Goal: Task Accomplishment & Management: Manage account settings

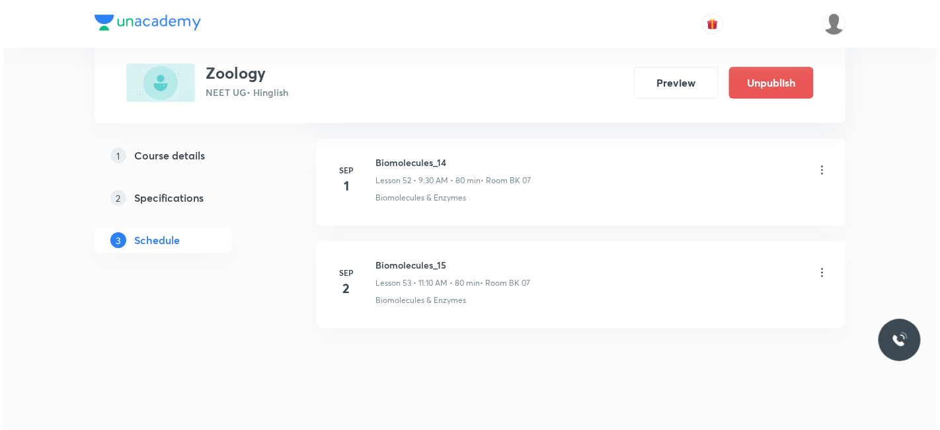
scroll to position [6122, 0]
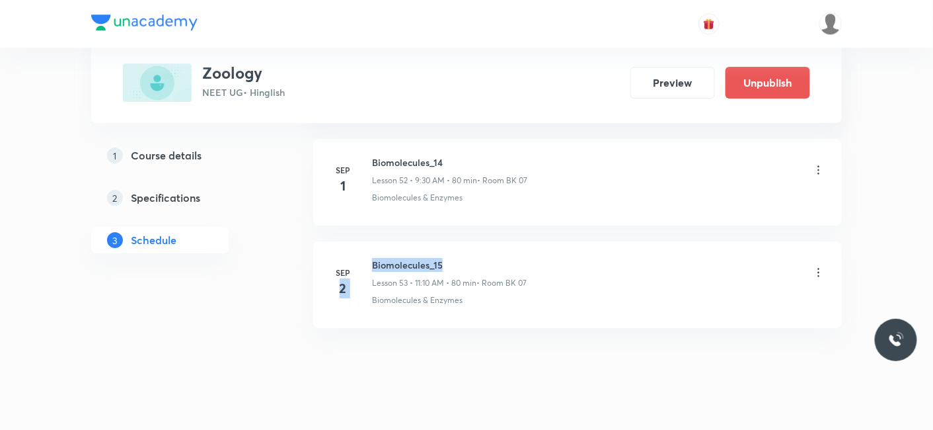
drag, startPoint x: 450, startPoint y: 240, endPoint x: 368, endPoint y: 245, distance: 82.8
click at [368, 258] on div "[DATE] Biomolecules_15 Lesson 53 • 11:10 AM • 80 min • Room BK 07 Biomolecules …" at bounding box center [578, 282] width 496 height 48
click at [391, 258] on h6 "Biomolecules_15" at bounding box center [449, 265] width 155 height 14
click at [820, 266] on icon at bounding box center [818, 272] width 13 height 13
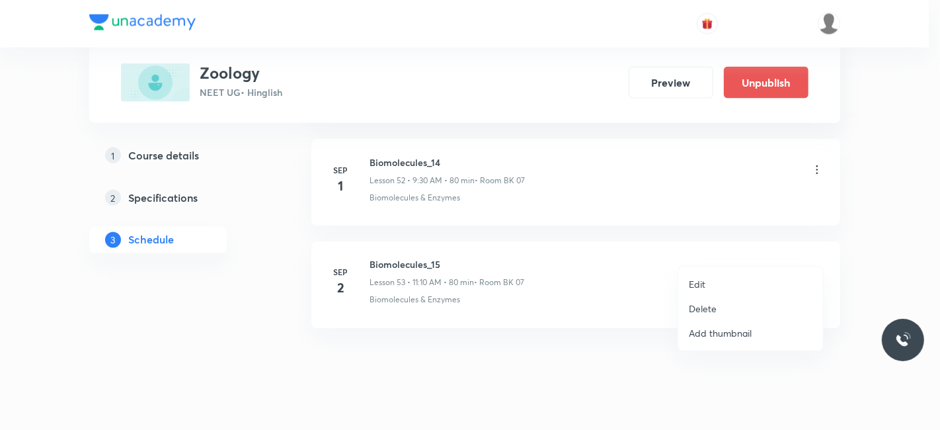
click at [701, 286] on p "Edit" at bounding box center [697, 284] width 17 height 14
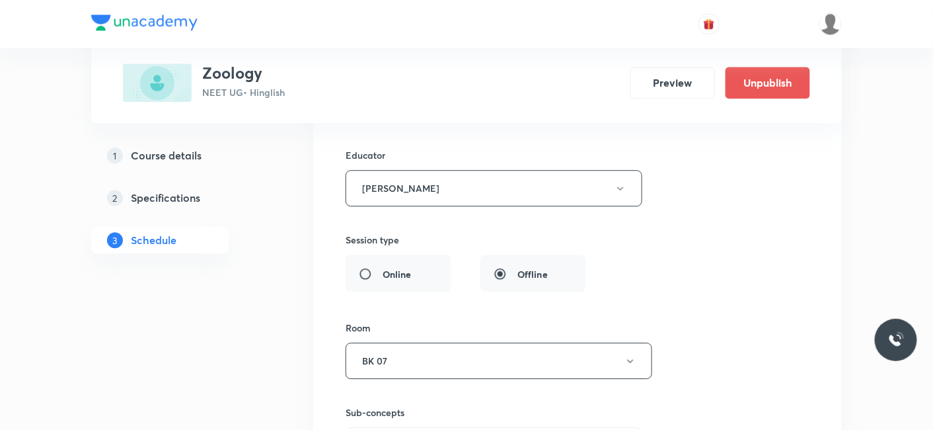
scroll to position [6023, 0]
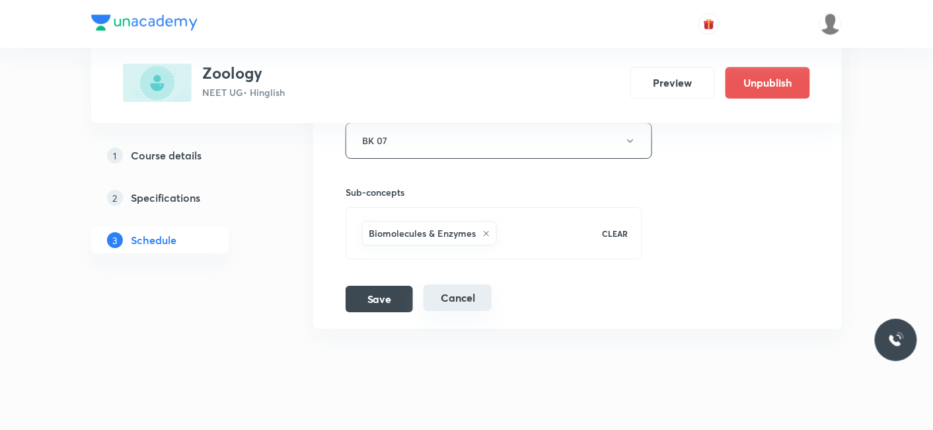
click at [455, 284] on button "Cancel" at bounding box center [458, 297] width 68 height 26
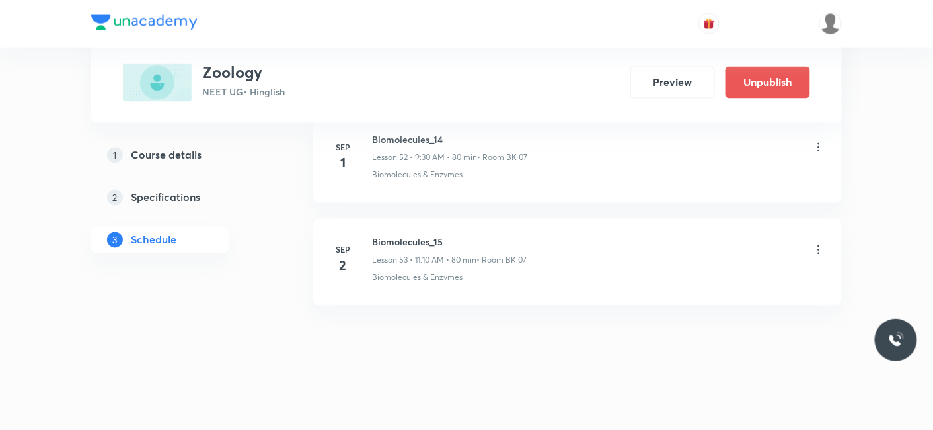
scroll to position [5433, 0]
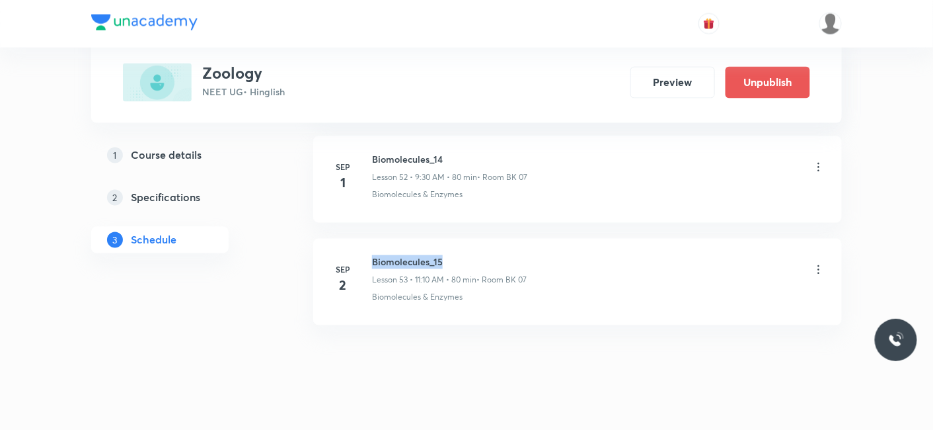
drag, startPoint x: 448, startPoint y: 237, endPoint x: 370, endPoint y: 243, distance: 77.5
click at [370, 255] on div "[DATE] Biomolecules_15 Lesson 53 • 11:10 AM • 80 min • Room BK 07 Biomolecules …" at bounding box center [578, 279] width 496 height 48
copy h6 "Biomolecules_15"
click at [814, 263] on icon at bounding box center [818, 269] width 13 height 13
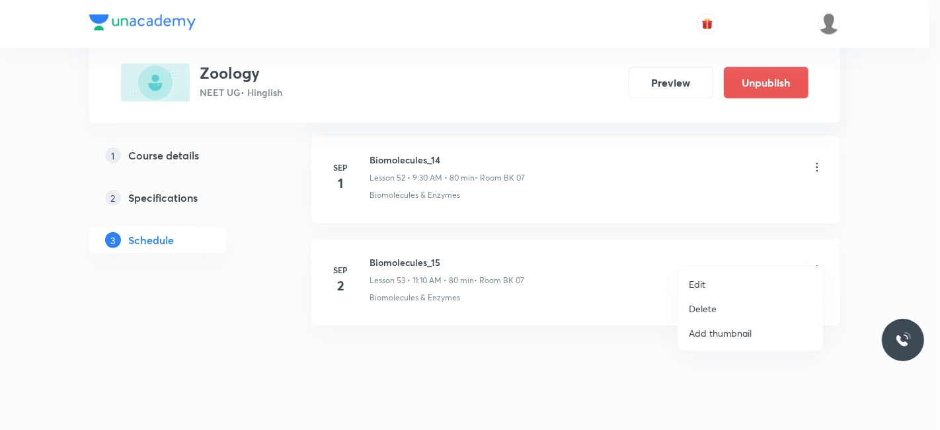
click at [711, 301] on p "Delete" at bounding box center [703, 308] width 28 height 14
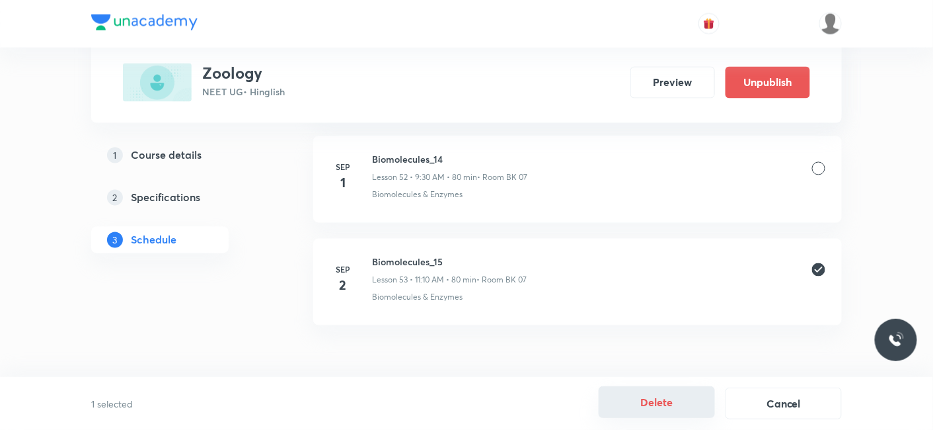
click at [658, 409] on button "Delete" at bounding box center [657, 402] width 116 height 32
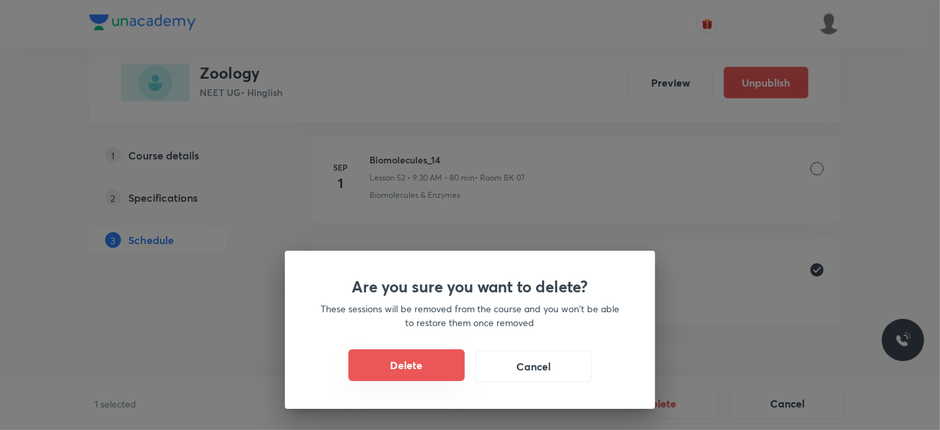
click at [421, 368] on button "Delete" at bounding box center [406, 365] width 116 height 32
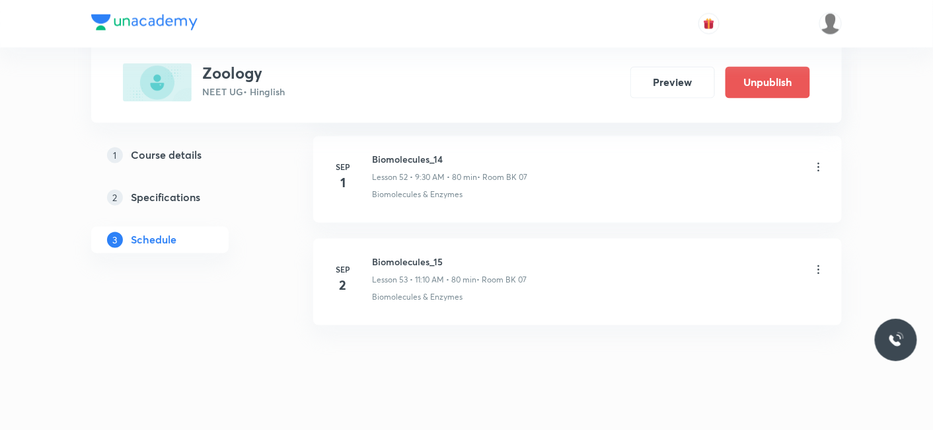
scroll to position [5331, 0]
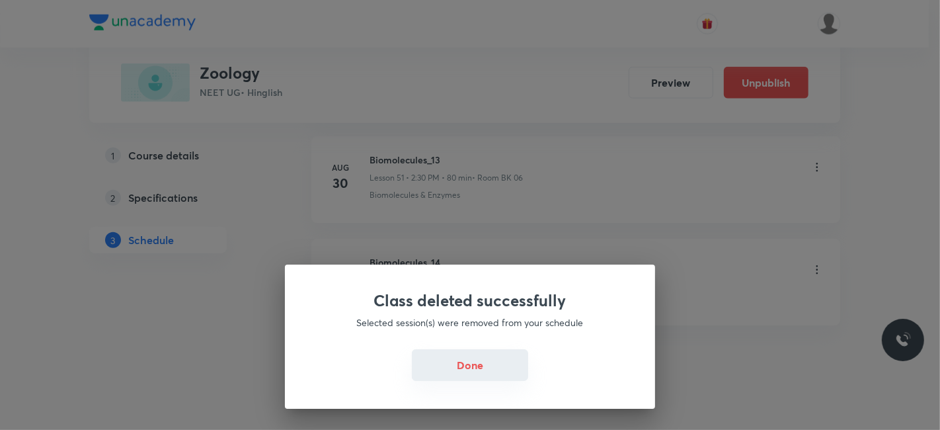
click at [459, 366] on button "Done" at bounding box center [470, 365] width 116 height 32
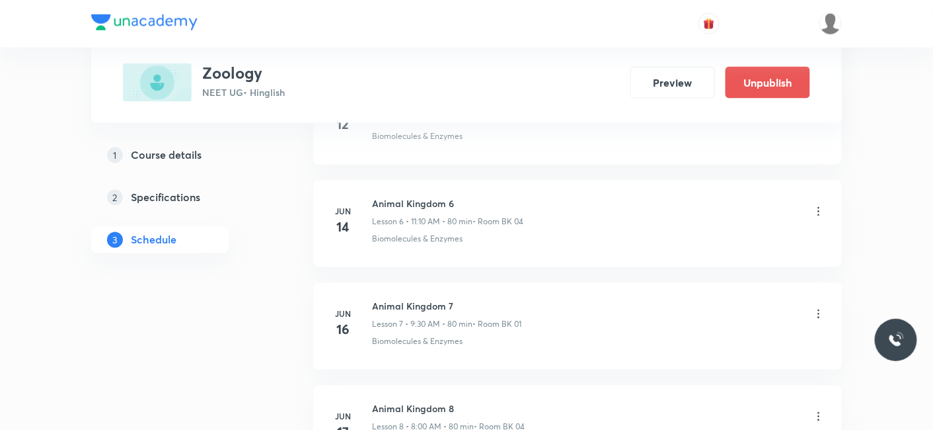
scroll to position [0, 0]
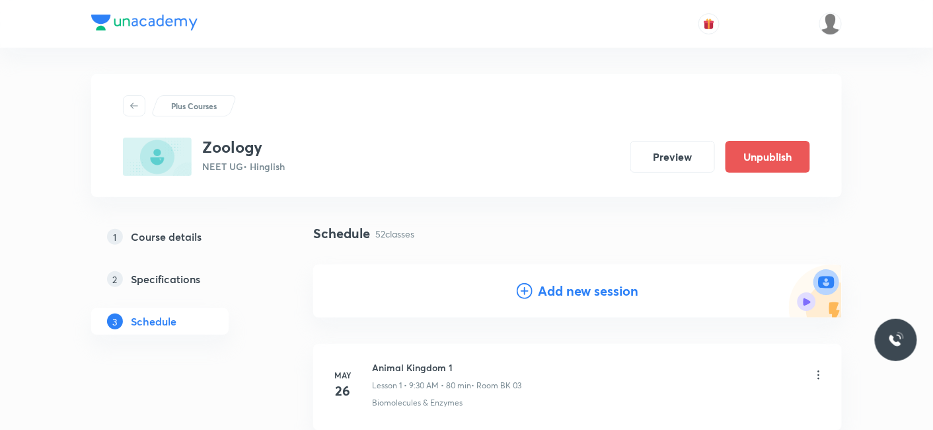
click at [552, 289] on h4 "Add new session" at bounding box center [588, 291] width 100 height 20
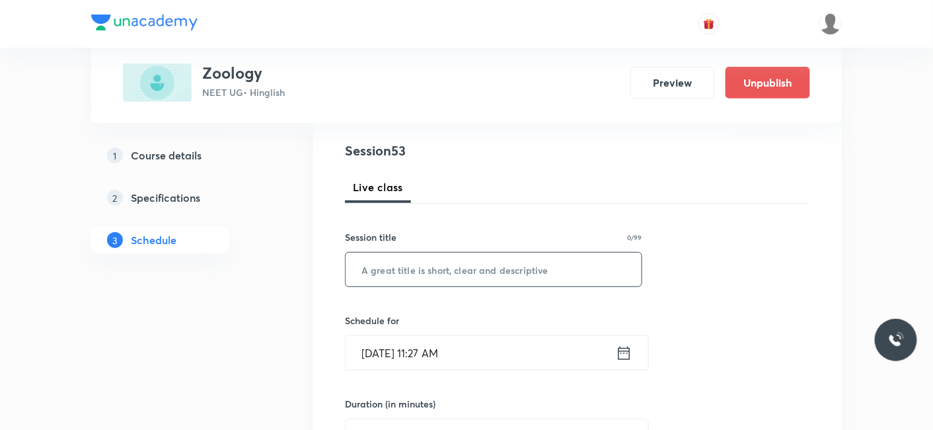
scroll to position [147, 0]
click at [453, 272] on input "text" at bounding box center [494, 268] width 296 height 34
paste input "Biomolecules_15"
type input "Biomolecules_15"
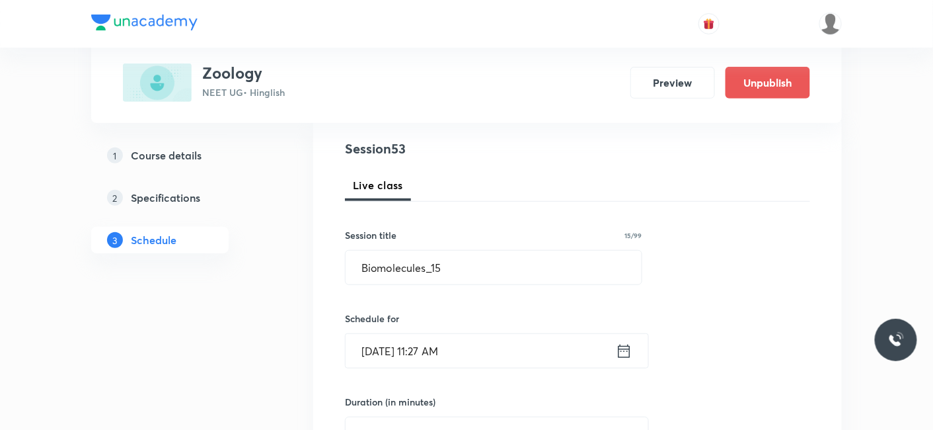
click at [431, 350] on input "[DATE] 11:27 AM" at bounding box center [481, 351] width 270 height 34
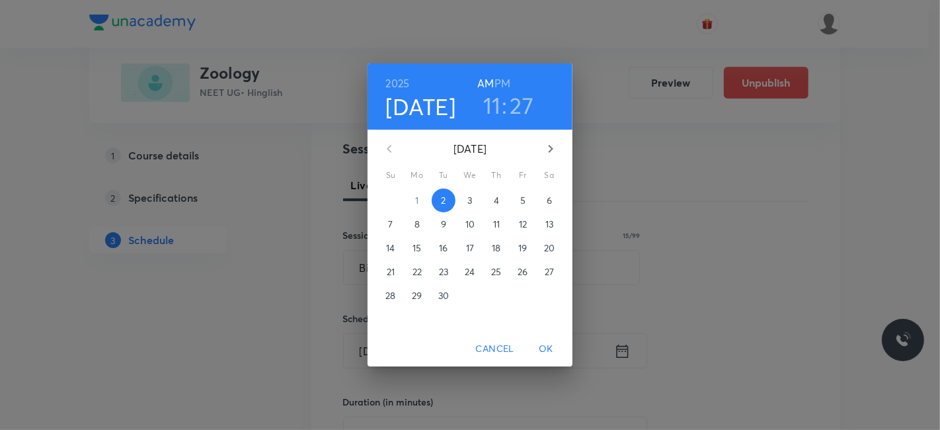
click at [547, 346] on span "OK" at bounding box center [546, 348] width 32 height 17
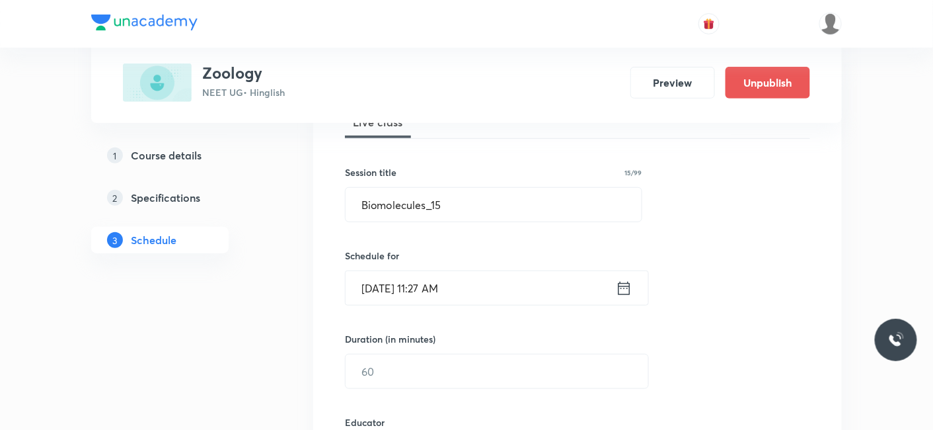
scroll to position [293, 0]
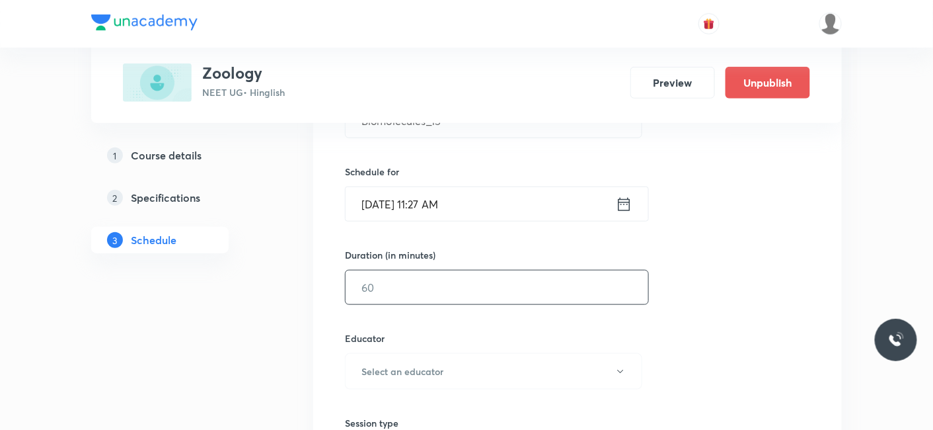
click at [413, 290] on input "text" at bounding box center [497, 287] width 303 height 34
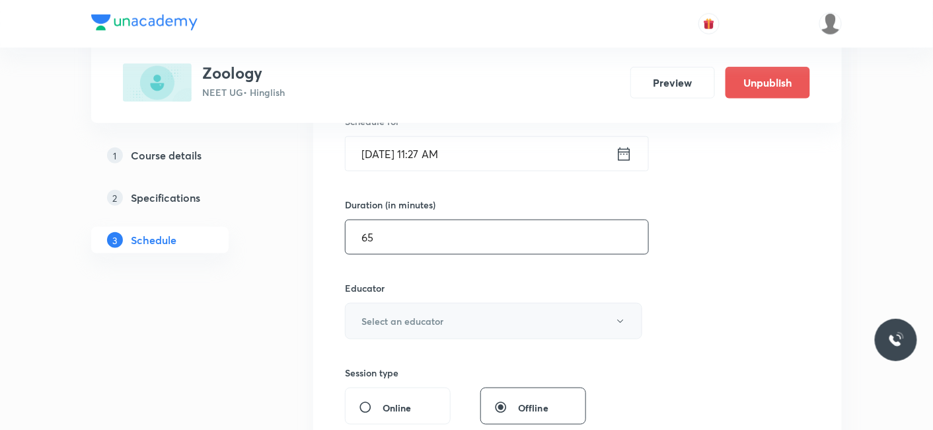
scroll to position [367, 0]
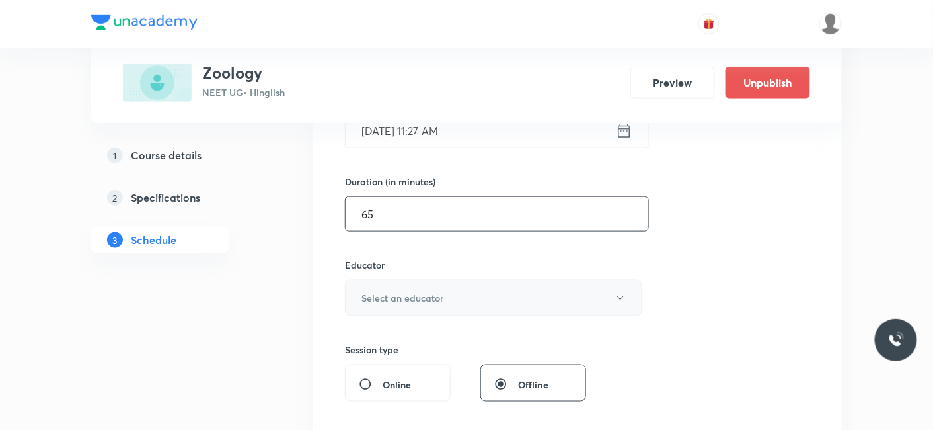
type input "65"
click at [410, 293] on h6 "Select an educator" at bounding box center [403, 298] width 82 height 14
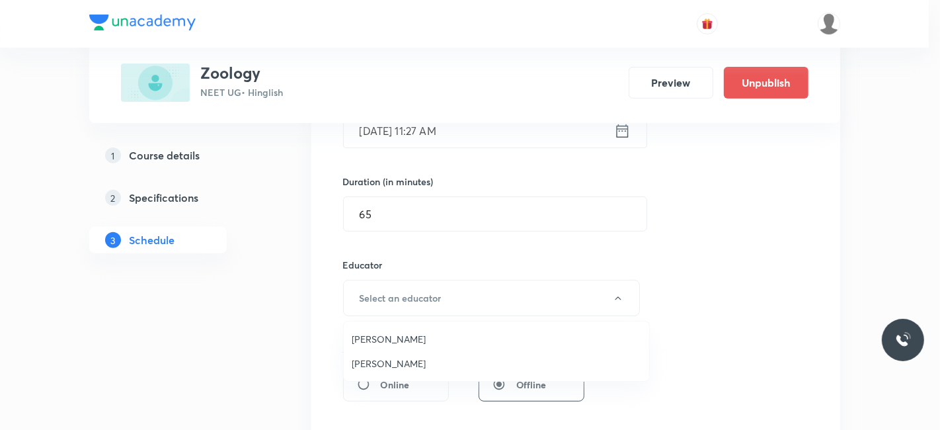
drag, startPoint x: 381, startPoint y: 366, endPoint x: 432, endPoint y: 351, distance: 52.9
click at [381, 366] on span "[PERSON_NAME]" at bounding box center [497, 363] width 290 height 14
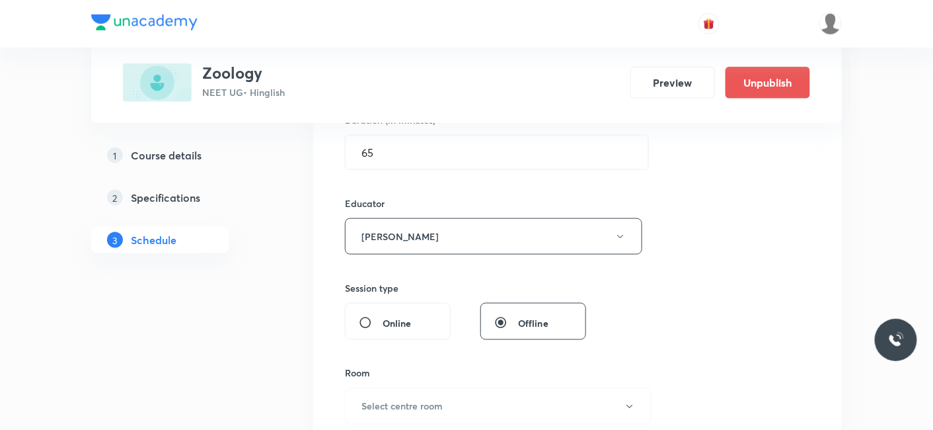
scroll to position [514, 0]
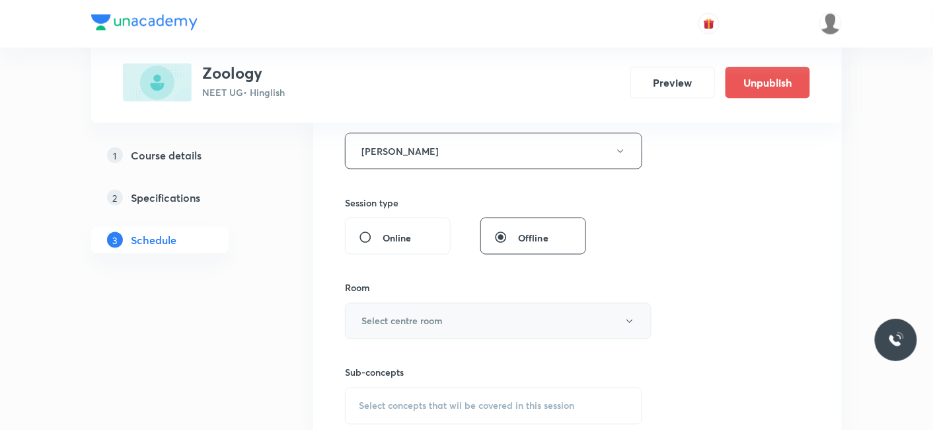
click at [399, 320] on h6 "Select centre room" at bounding box center [402, 321] width 81 height 14
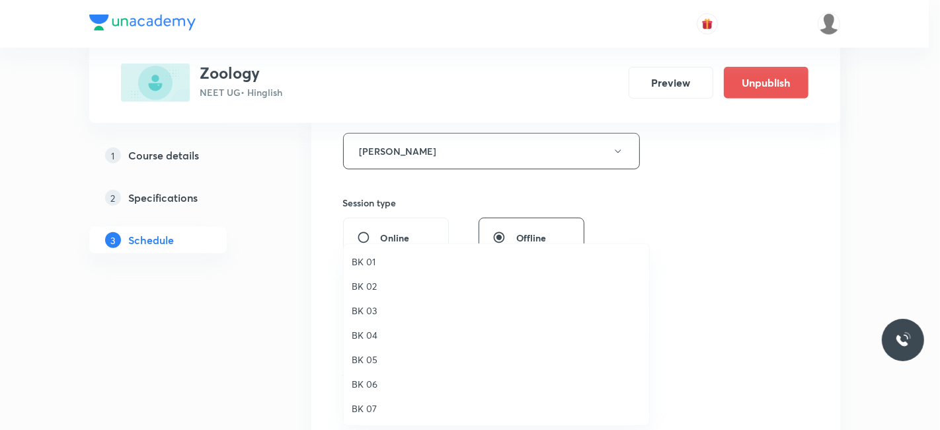
click at [369, 407] on span "BK 07" at bounding box center [497, 408] width 290 height 14
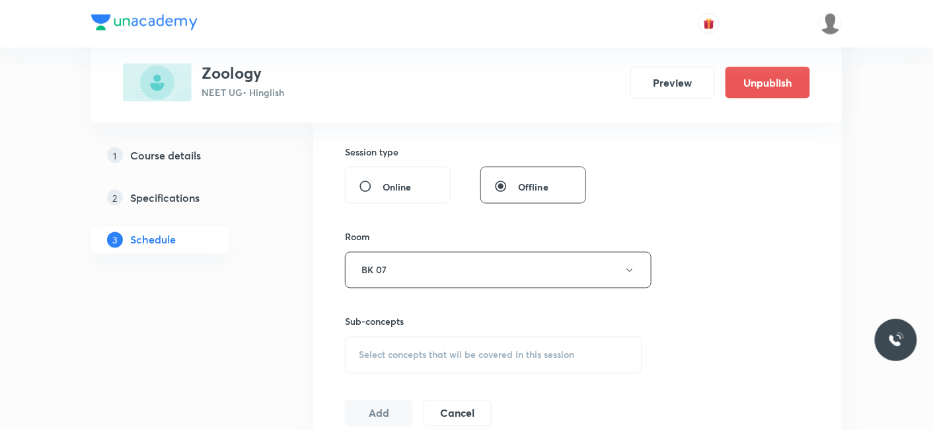
scroll to position [587, 0]
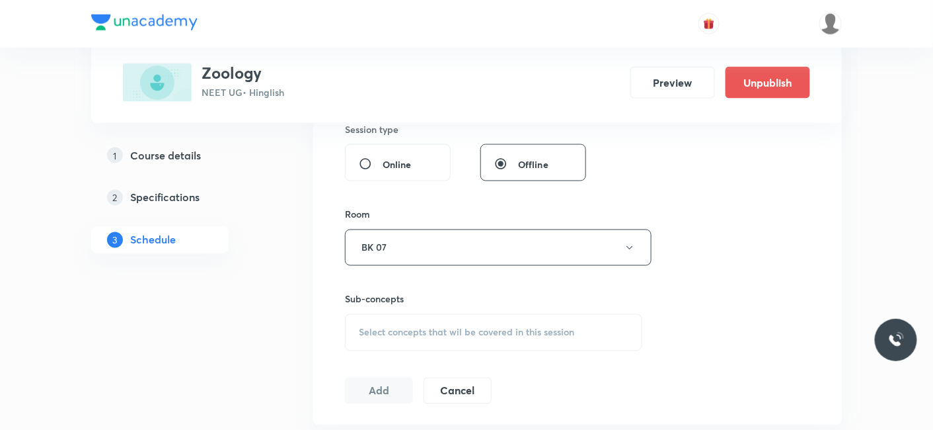
click at [426, 333] on span "Select concepts that wil be covered in this session" at bounding box center [466, 332] width 215 height 11
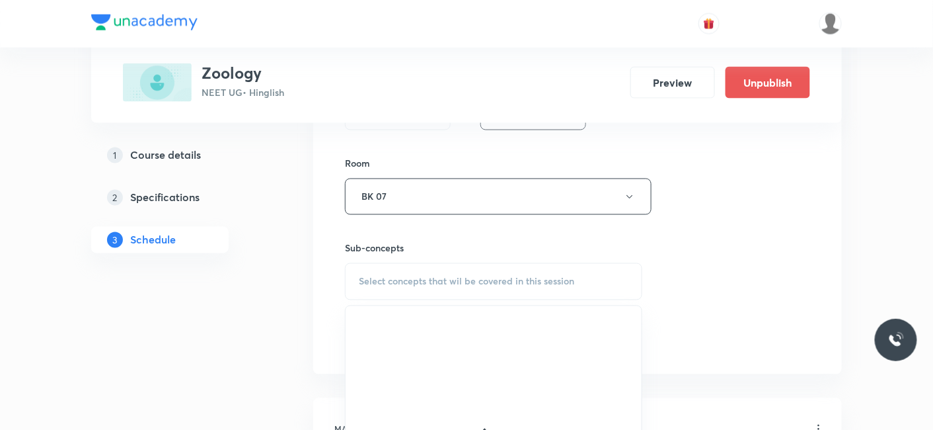
scroll to position [661, 0]
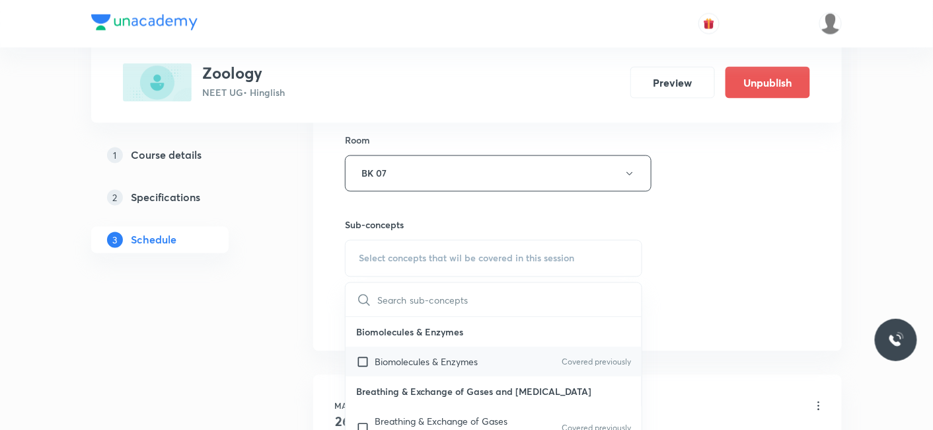
click at [421, 365] on p "Biomolecules & Enzymes" at bounding box center [426, 362] width 103 height 14
checkbox input "true"
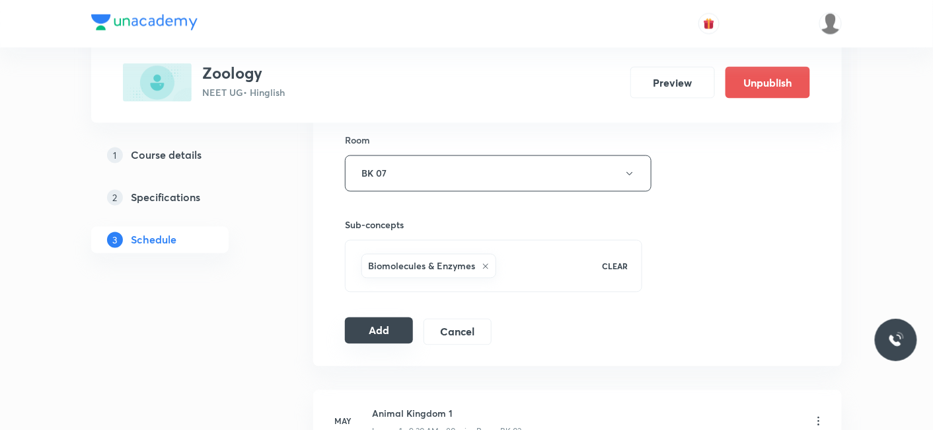
click at [379, 328] on button "Add" at bounding box center [379, 330] width 68 height 26
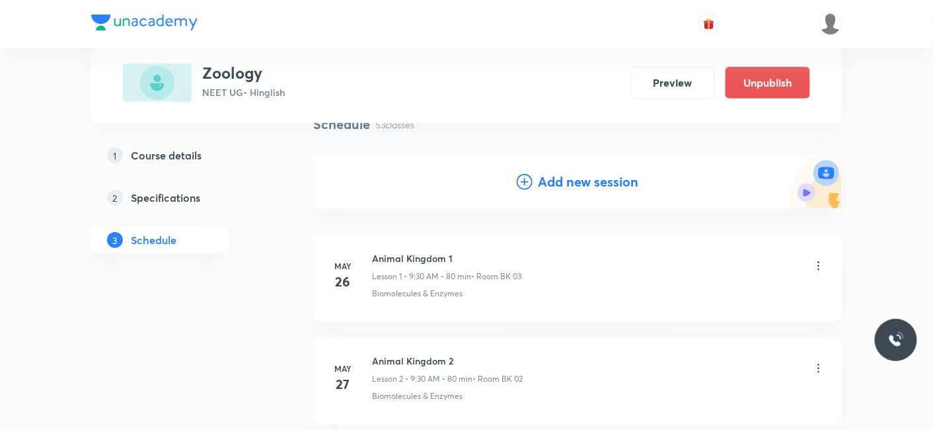
scroll to position [0, 0]
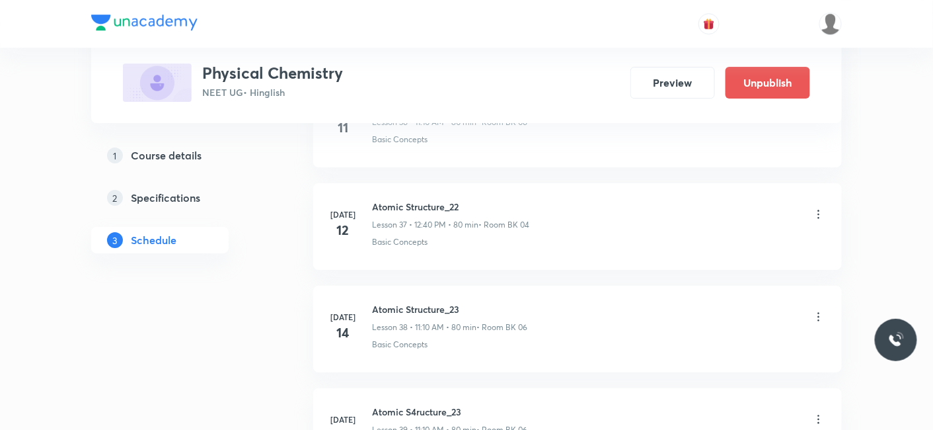
scroll to position [7450, 0]
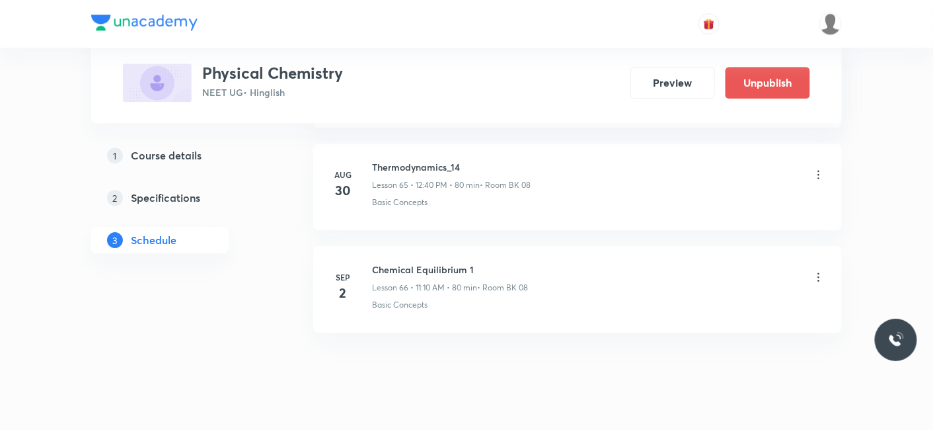
drag, startPoint x: 463, startPoint y: 139, endPoint x: 372, endPoint y: 142, distance: 91.3
click at [372, 160] on h6 "Thermodynamics_14" at bounding box center [451, 167] width 159 height 14
copy h6 "Thermodynamics_14"
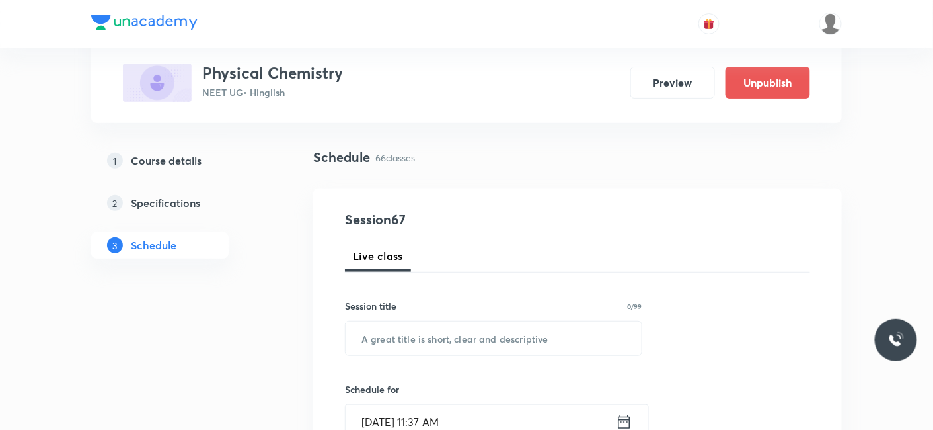
scroll to position [147, 0]
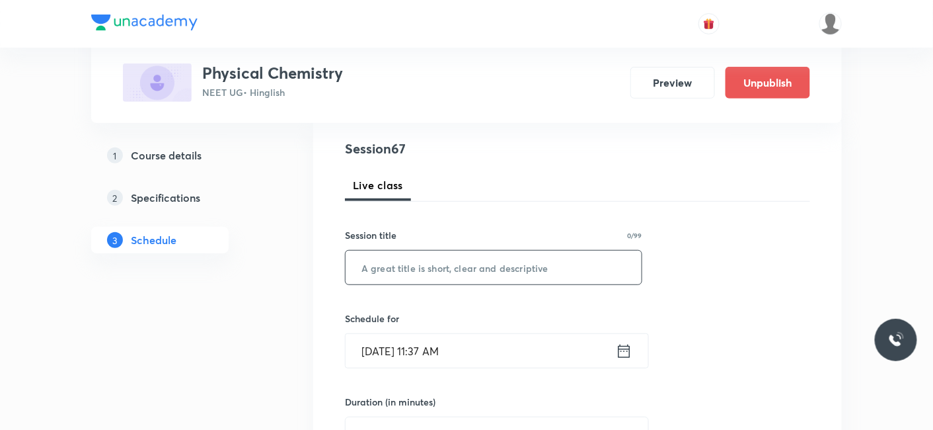
click at [442, 261] on input "text" at bounding box center [494, 268] width 296 height 34
paste input "Thermodynamics_14"
type input "Thermodynamics_15"
click at [438, 354] on input "Sep 2, 2025, 11:37 AM" at bounding box center [481, 351] width 270 height 34
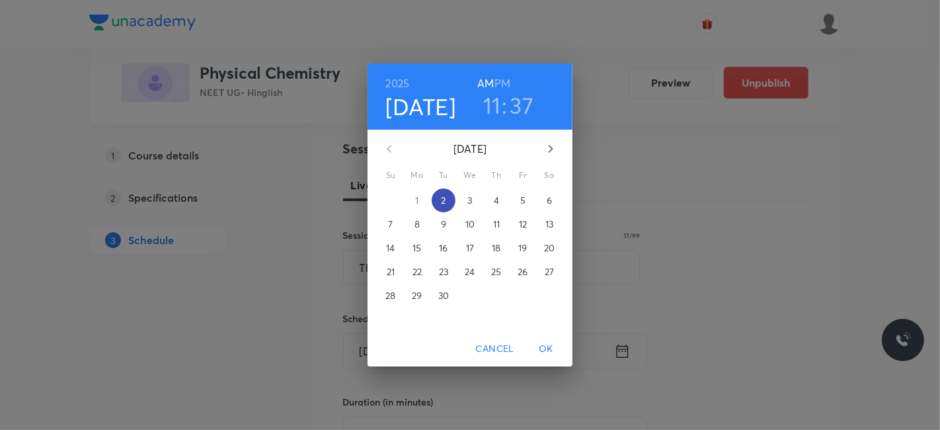
click at [445, 197] on p "2" at bounding box center [443, 200] width 5 height 13
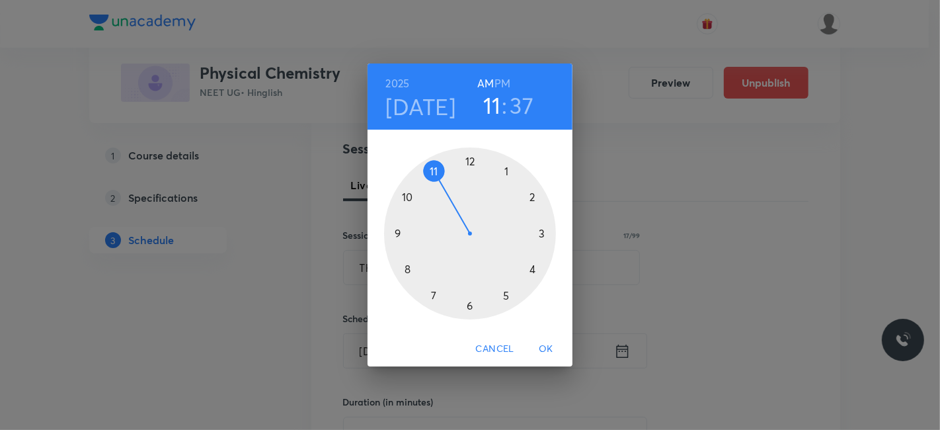
click at [531, 198] on div at bounding box center [470, 233] width 172 height 172
click at [470, 301] on div at bounding box center [470, 233] width 172 height 172
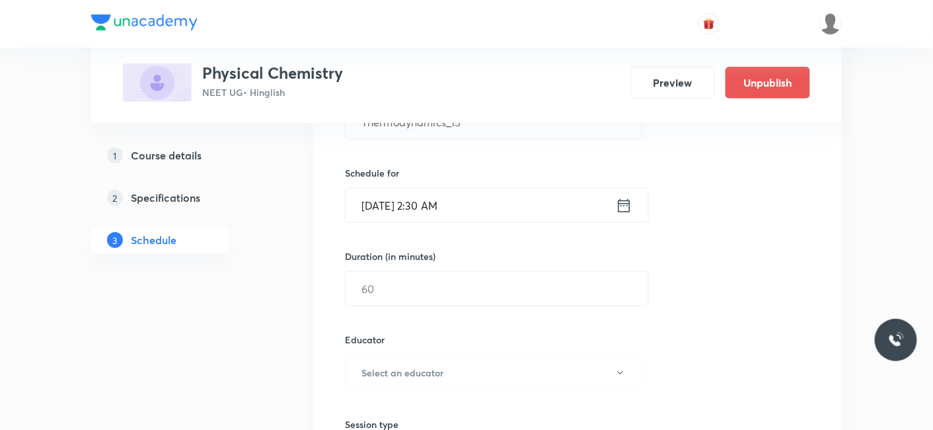
scroll to position [293, 0]
click at [476, 190] on input "Sep 2, 2025, 2:30 AM" at bounding box center [481, 204] width 270 height 34
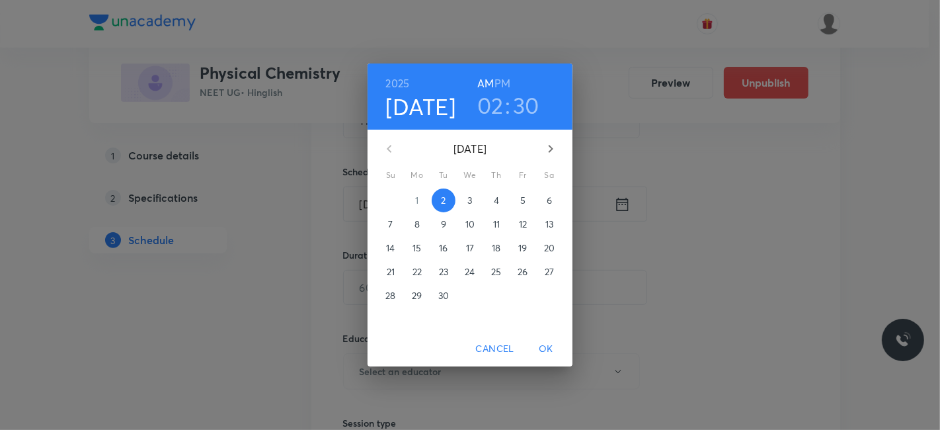
click at [502, 82] on h6 "PM" at bounding box center [502, 83] width 16 height 19
click at [550, 348] on span "OK" at bounding box center [546, 348] width 32 height 17
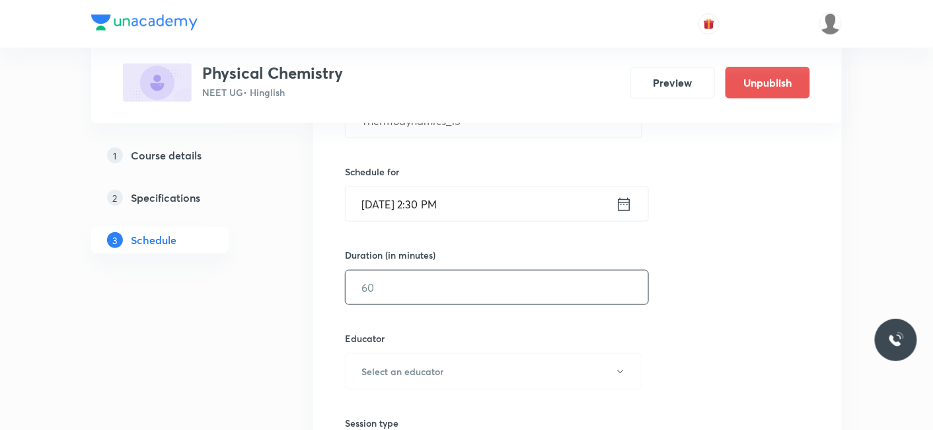
click at [403, 278] on input "text" at bounding box center [497, 287] width 303 height 34
type input "80"
click at [381, 377] on button "Select an educator" at bounding box center [493, 371] width 297 height 36
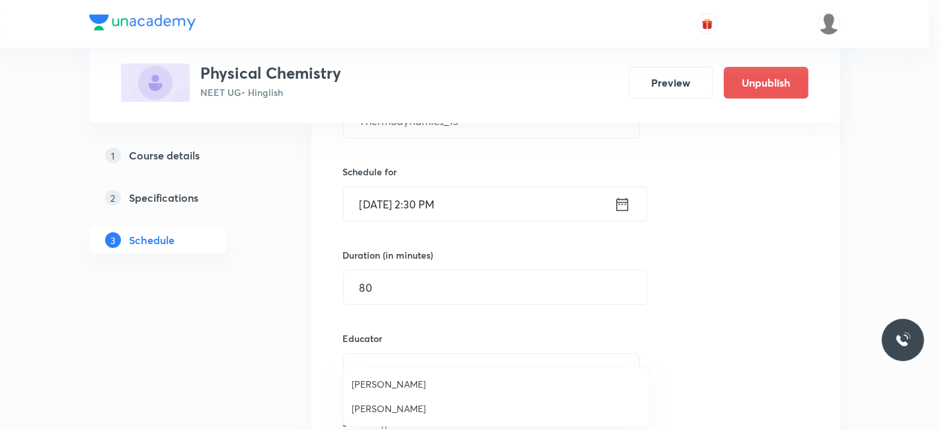
click at [381, 383] on span "Sumit Gupta" at bounding box center [497, 384] width 290 height 14
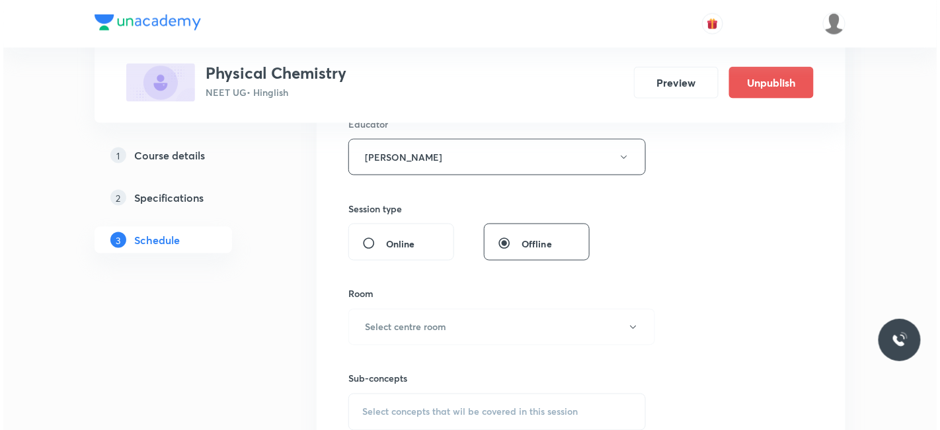
scroll to position [514, 0]
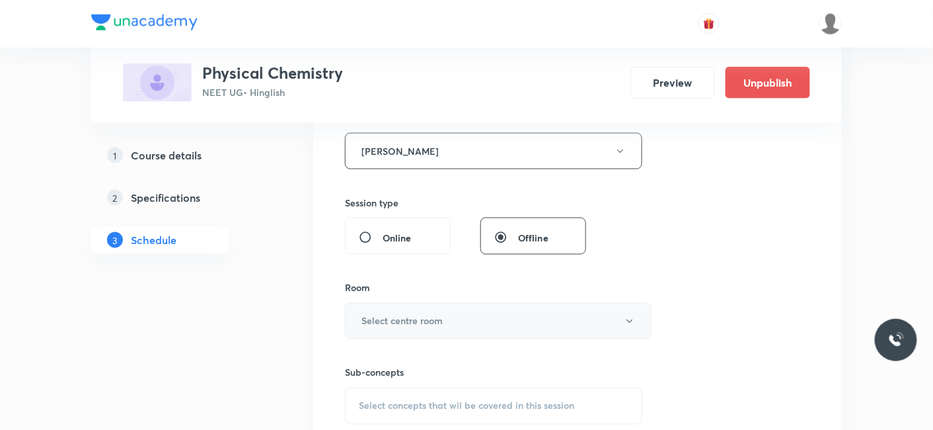
click at [418, 306] on button "Select centre room" at bounding box center [498, 321] width 307 height 36
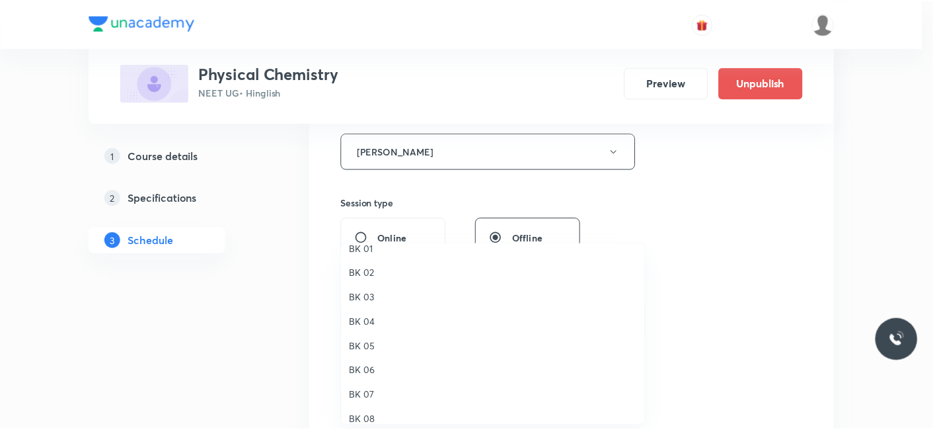
scroll to position [24, 0]
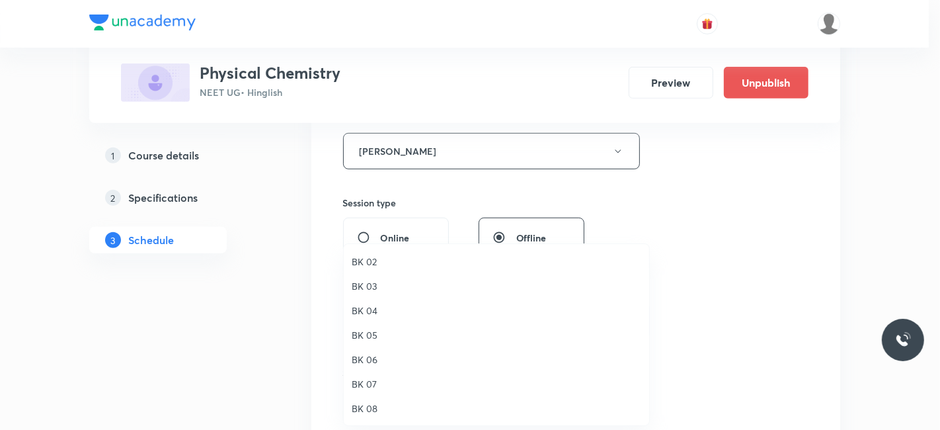
click at [371, 412] on span "BK 08" at bounding box center [497, 408] width 290 height 14
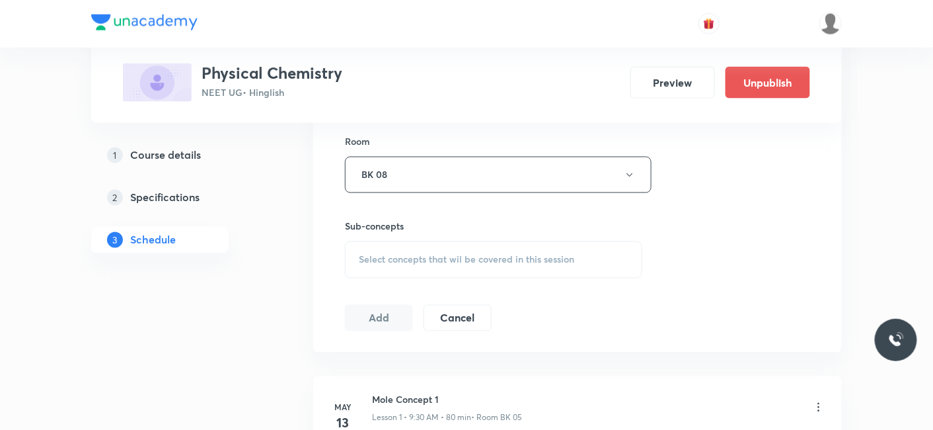
scroll to position [661, 0]
click at [450, 260] on span "Select concepts that wil be covered in this session" at bounding box center [466, 258] width 215 height 11
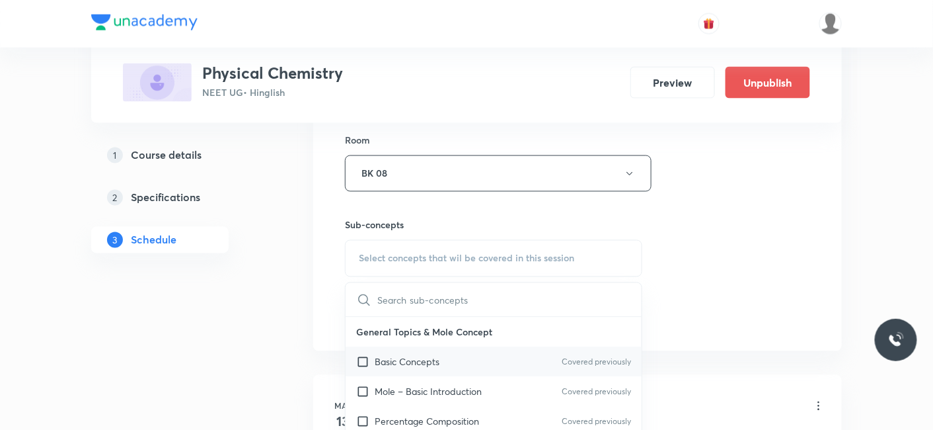
click at [431, 362] on p "Basic Concepts" at bounding box center [407, 362] width 65 height 14
checkbox input "true"
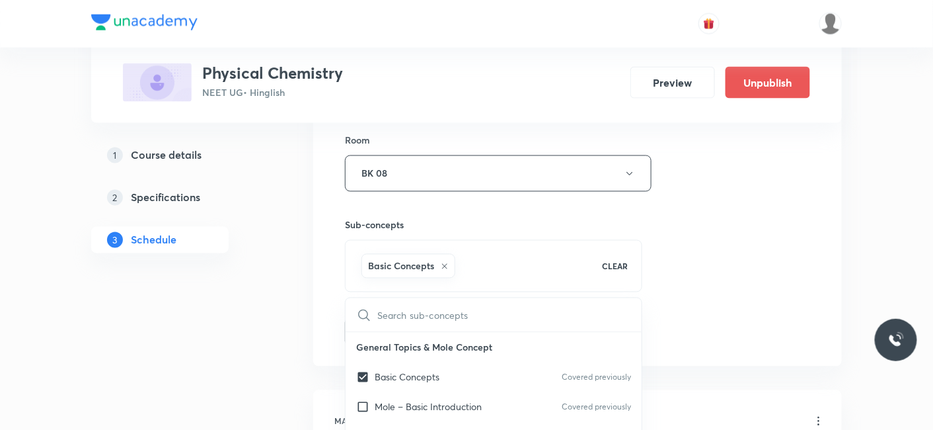
drag, startPoint x: 272, startPoint y: 356, endPoint x: 288, endPoint y: 352, distance: 16.9
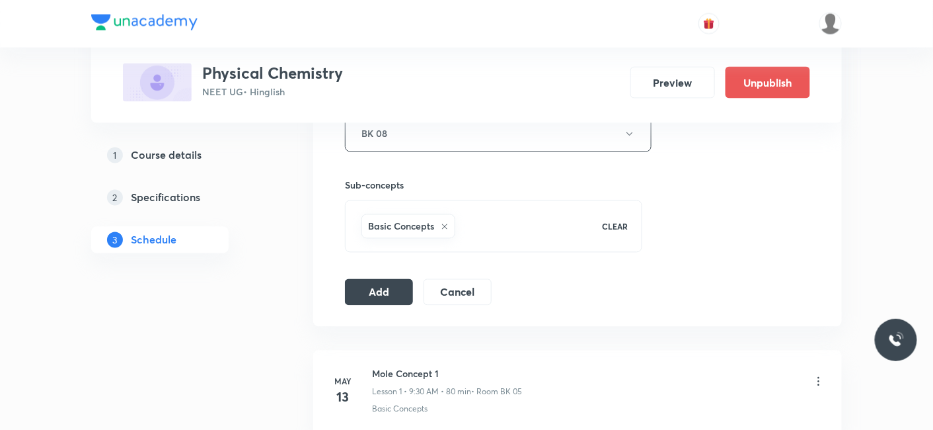
scroll to position [734, 0]
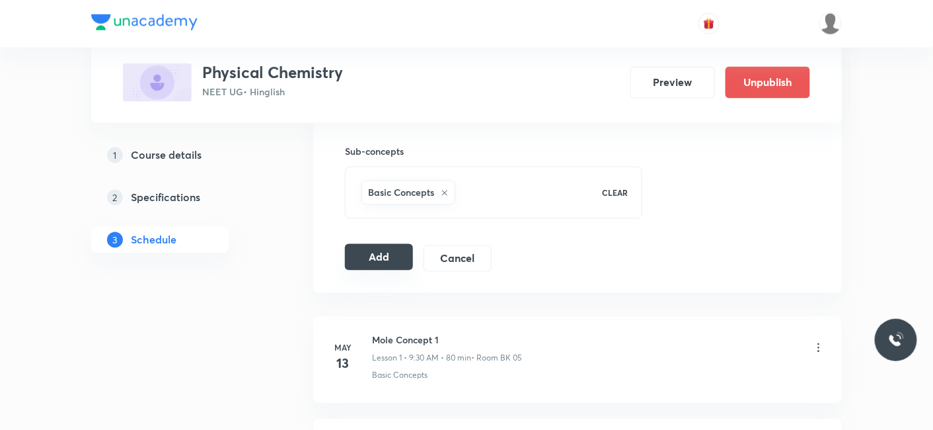
click at [380, 266] on button "Add" at bounding box center [379, 257] width 68 height 26
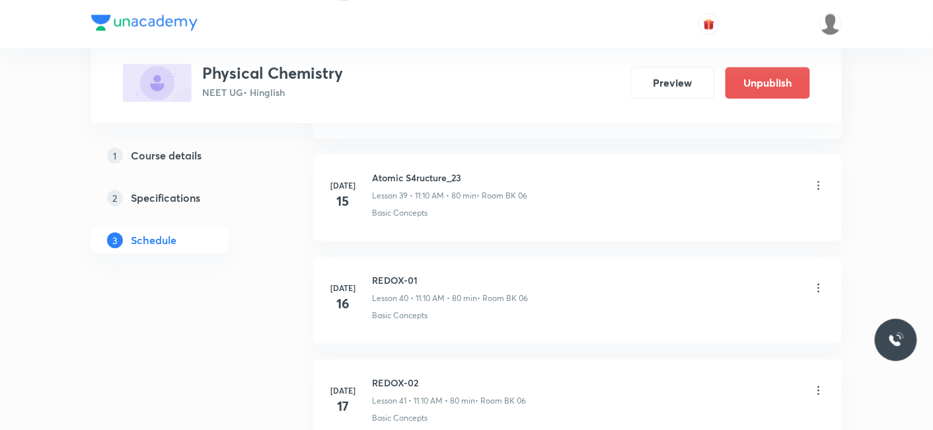
scroll to position [6760, 0]
